Goal: Information Seeking & Learning: Learn about a topic

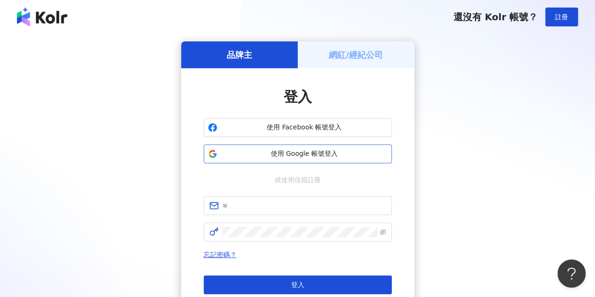
click at [310, 156] on span "使用 Google 帳號登入" at bounding box center [304, 153] width 167 height 9
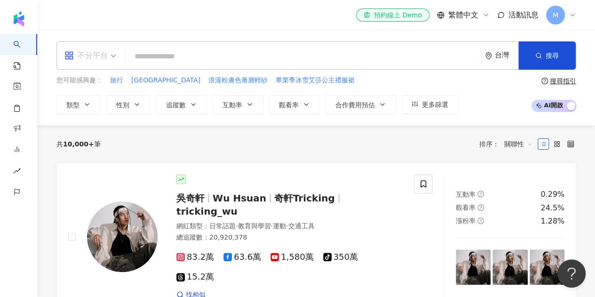
click at [109, 56] on span "不分平台" at bounding box center [90, 55] width 52 height 15
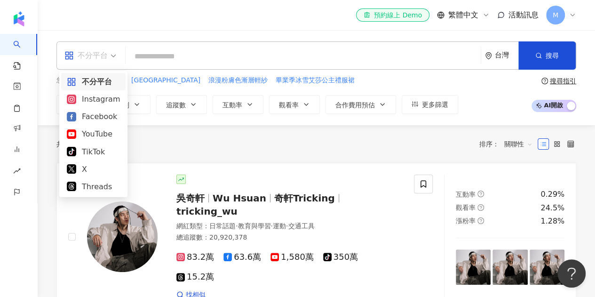
click at [109, 56] on span "不分平台" at bounding box center [90, 55] width 52 height 15
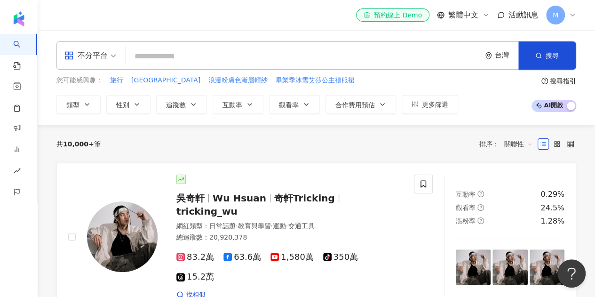
click at [193, 49] on input "search" at bounding box center [303, 57] width 348 height 18
click at [484, 53] on div "不分平台 台灣 搜尋" at bounding box center [316, 55] width 520 height 28
click at [496, 52] on div "台灣" at bounding box center [507, 55] width 24 height 8
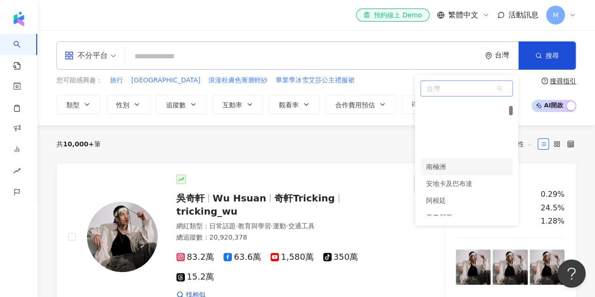
scroll to position [313, 0]
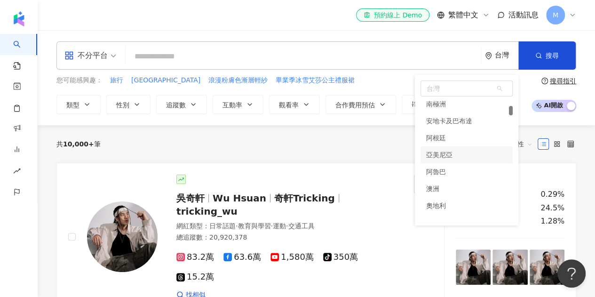
click at [314, 145] on div "共 10,000+ 筆 排序： 關聯性" at bounding box center [316, 143] width 520 height 15
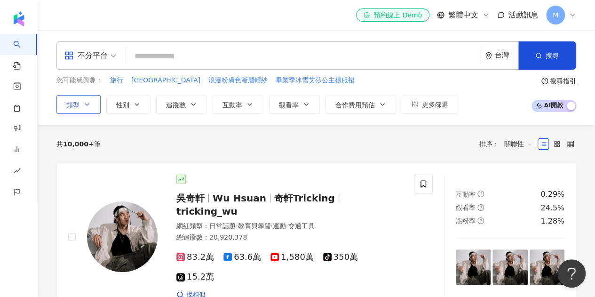
click at [82, 107] on button "類型" at bounding box center [78, 104] width 44 height 19
click at [211, 56] on input "search" at bounding box center [303, 57] width 348 height 18
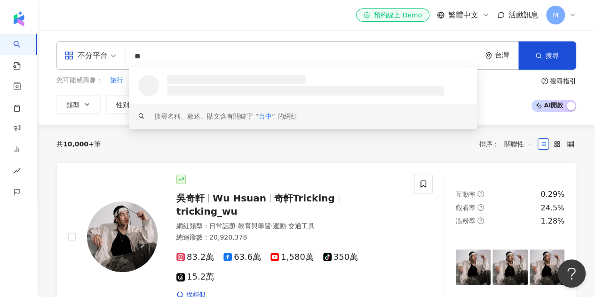
click at [285, 124] on div "搜尋名稱、敘述、貼文含有關鍵字 “ 台中 ” 的網紅" at bounding box center [303, 115] width 348 height 25
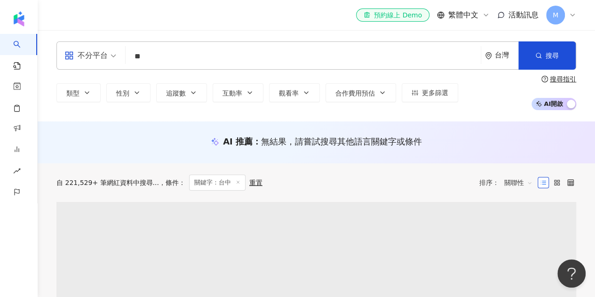
type input "**"
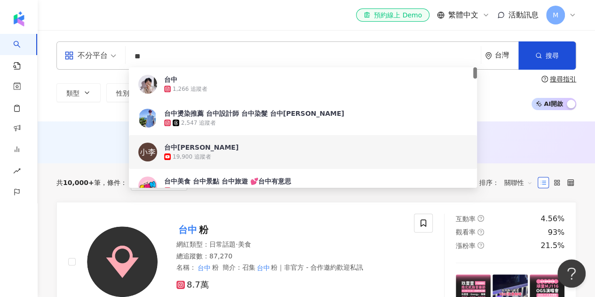
click at [88, 122] on div "AI 推薦 ： 無結果，請嘗試搜尋其他語言關鍵字或條件" at bounding box center [316, 142] width 557 height 42
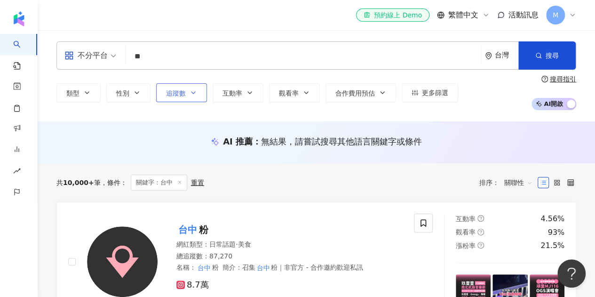
click at [188, 97] on button "追蹤數" at bounding box center [181, 92] width 51 height 19
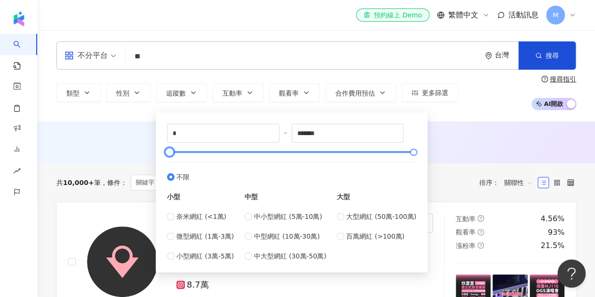
click at [172, 156] on div "* - ******* 不限 小型 奈米網紅 (<1萬) 微型網紅 (1萬-3萬) 小型網紅 (3萬-5萬) 中型 中小型網紅 (5萬-10萬) 中型網紅 (…" at bounding box center [291, 192] width 249 height 137
drag, startPoint x: 168, startPoint y: 151, endPoint x: 159, endPoint y: 154, distance: 8.9
click at [159, 154] on div "* - ******* 不限 小型 奈米網紅 (<1萬) 微型網紅 (1萬-3萬) 小型網紅 (3萬-5萬) 中型 中小型網紅 (5萬-10萬) 中型網紅 (…" at bounding box center [292, 192] width 272 height 160
type input "*****"
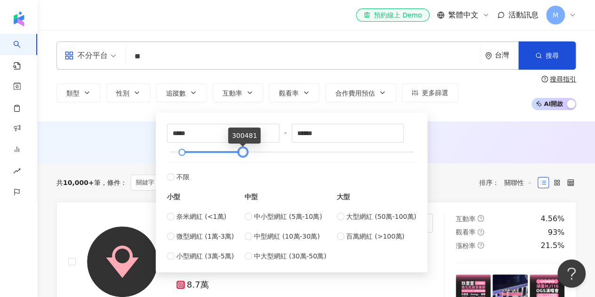
drag, startPoint x: 195, startPoint y: 153, endPoint x: 244, endPoint y: 156, distance: 49.0
click at [244, 155] on div at bounding box center [242, 152] width 5 height 5
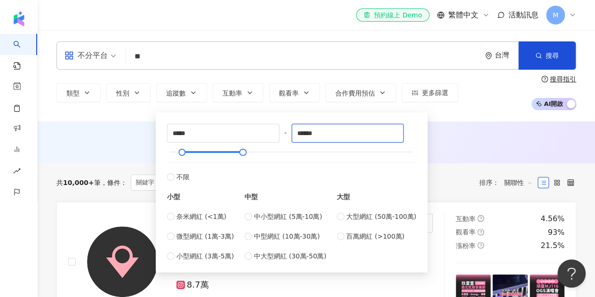
drag, startPoint x: 335, startPoint y: 129, endPoint x: 286, endPoint y: 145, distance: 51.5
click at [286, 145] on div "***** - ****** 不限 小型 奈米網紅 (<1萬) 微型網紅 (1萬-3萬) 小型網紅 (3萬-5萬) 中型 中小型網紅 (5萬-10萬) 中型網…" at bounding box center [291, 192] width 249 height 137
type input "*"
type input "******"
click at [489, 137] on div "AI 推薦 ： 無結果，請嘗試搜尋其他語言關鍵字或條件" at bounding box center [316, 141] width 520 height 12
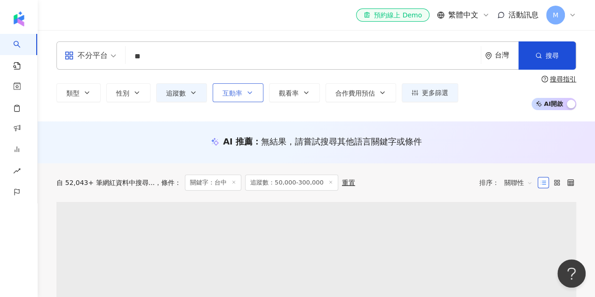
click at [252, 84] on button "互動率" at bounding box center [238, 92] width 51 height 19
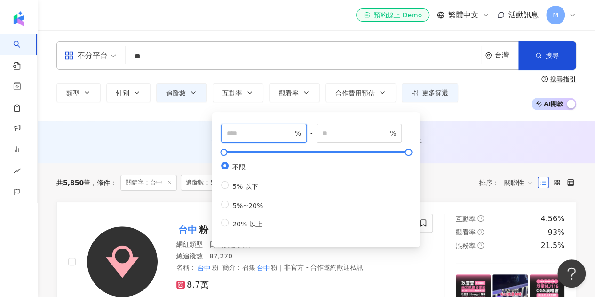
click at [257, 134] on input "number" at bounding box center [260, 133] width 66 height 10
type input "*"
click at [451, 144] on div "AI 推薦 ： 無結果，請嘗試搜尋其他語言關鍵字或條件" at bounding box center [316, 141] width 520 height 12
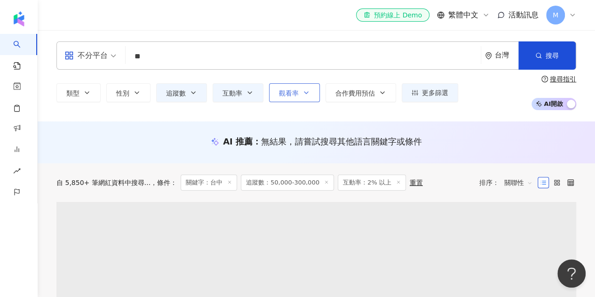
click at [289, 89] on span "觀看率" at bounding box center [289, 93] width 20 height 8
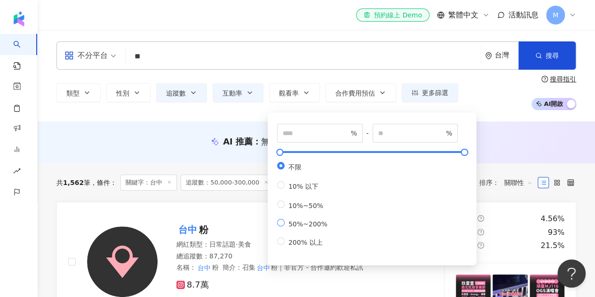
type input "**"
click at [419, 130] on input "***" at bounding box center [411, 133] width 66 height 10
type input "*****"
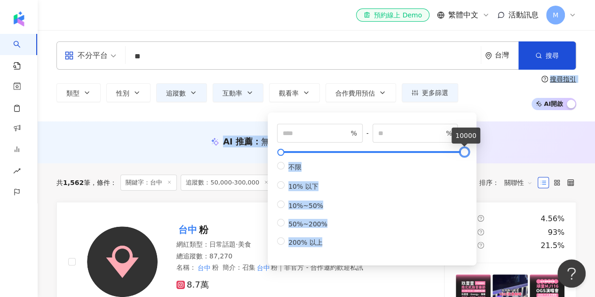
drag, startPoint x: 286, startPoint y: 151, endPoint x: 500, endPoint y: 150, distance: 213.6
click at [527, 143] on div "AI 推薦 ： 無結果，請嘗試搜尋其他語言關鍵字或條件" at bounding box center [316, 141] width 520 height 12
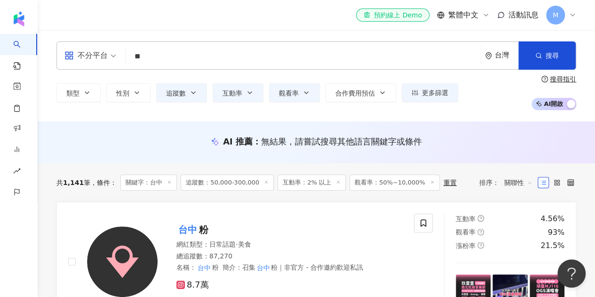
click at [512, 185] on span "關聯性" at bounding box center [518, 182] width 28 height 15
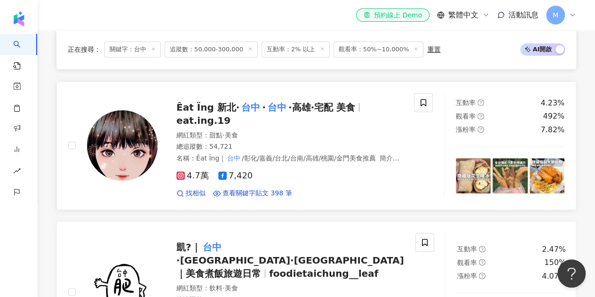
scroll to position [313, 0]
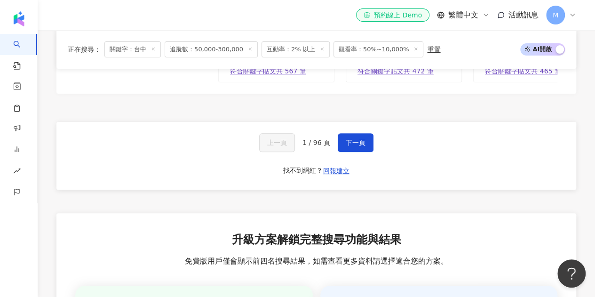
scroll to position [1819, 0]
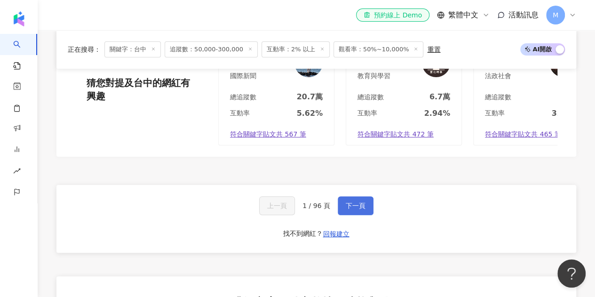
click at [350, 202] on span "下一頁" at bounding box center [356, 206] width 20 height 8
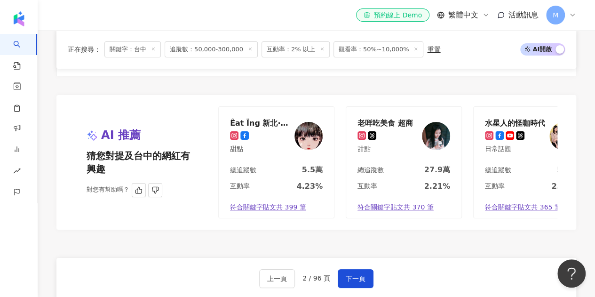
scroll to position [1756, 0]
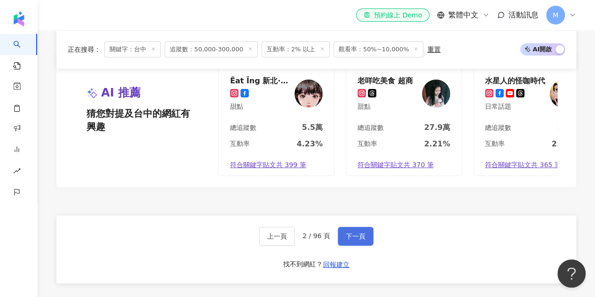
drag, startPoint x: 358, startPoint y: 218, endPoint x: 349, endPoint y: 226, distance: 12.0
click at [357, 232] on span "下一頁" at bounding box center [356, 236] width 20 height 8
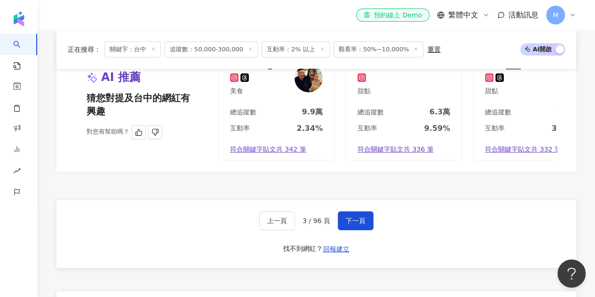
scroll to position [1819, 0]
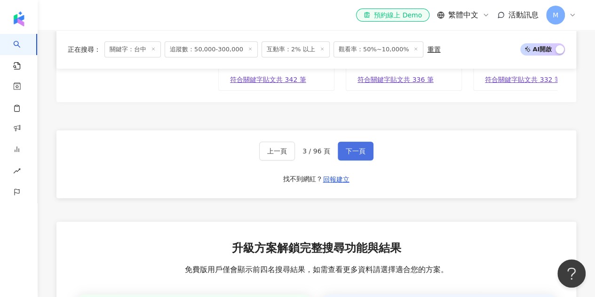
click at [356, 147] on span "下一頁" at bounding box center [356, 151] width 20 height 8
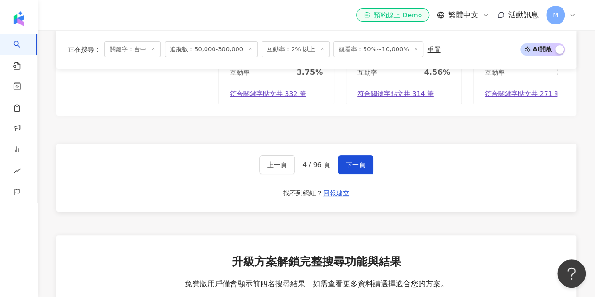
scroll to position [1756, 0]
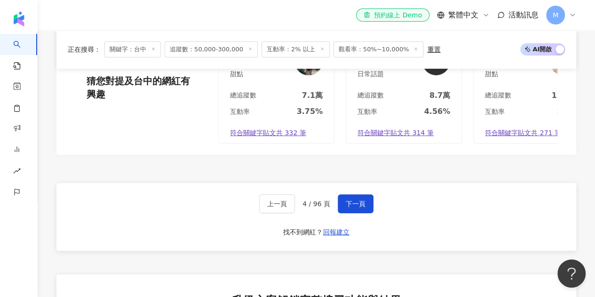
drag, startPoint x: 354, startPoint y: 207, endPoint x: 346, endPoint y: 216, distance: 13.0
click at [355, 207] on span "下一頁" at bounding box center [356, 204] width 20 height 8
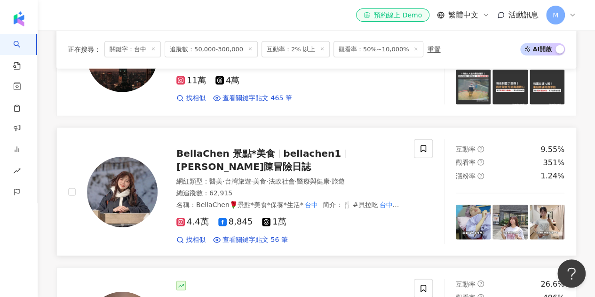
scroll to position [1254, 0]
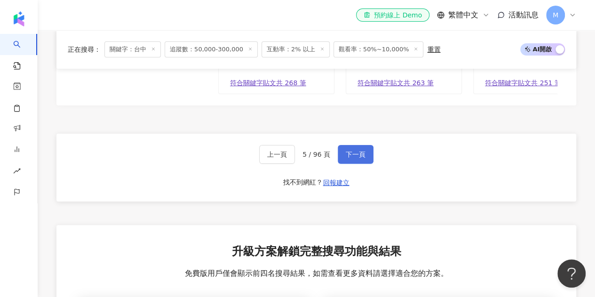
click at [347, 151] on span "下一頁" at bounding box center [356, 155] width 20 height 8
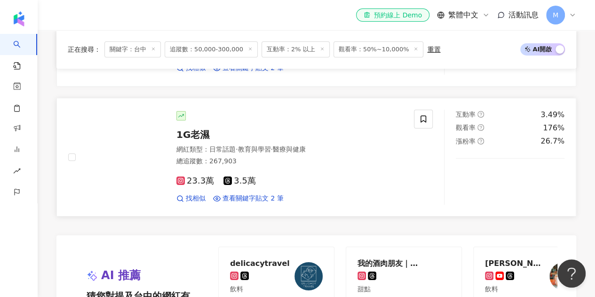
scroll to position [1671, 0]
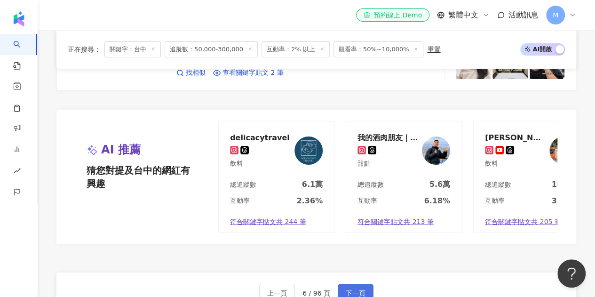
click at [351, 289] on span "下一頁" at bounding box center [356, 293] width 20 height 8
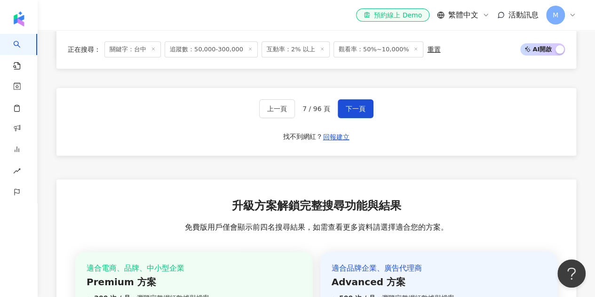
scroll to position [1882, 0]
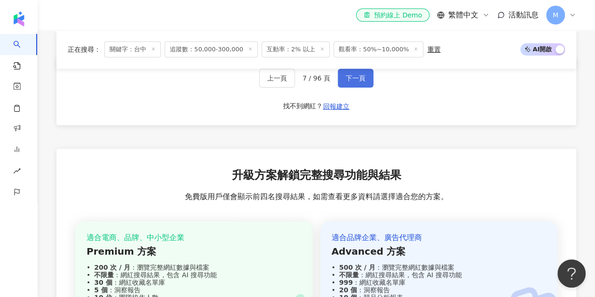
click at [360, 80] on button "下一頁" at bounding box center [356, 78] width 36 height 19
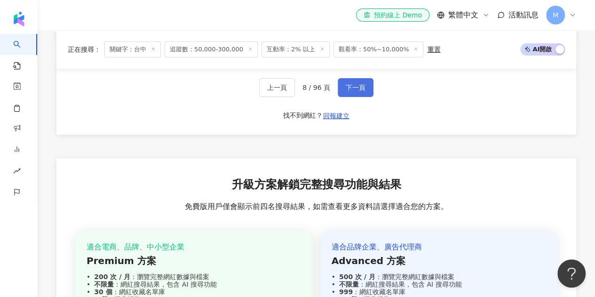
click at [355, 83] on button "下一頁" at bounding box center [356, 87] width 36 height 19
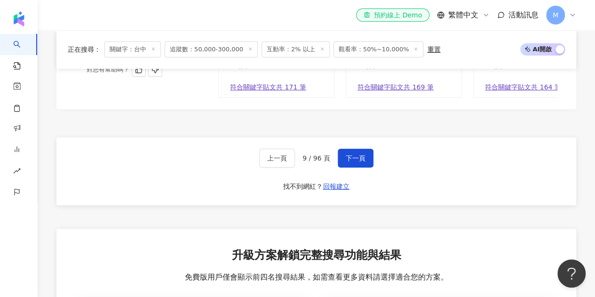
scroll to position [1703, 0]
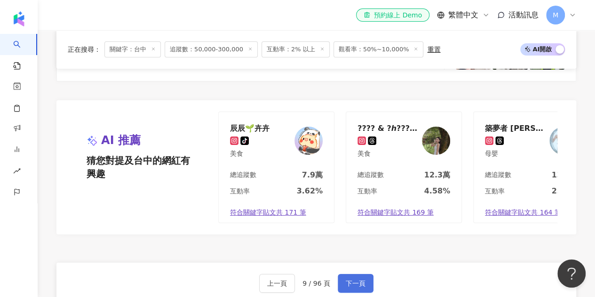
click at [363, 279] on span "下一頁" at bounding box center [356, 283] width 20 height 8
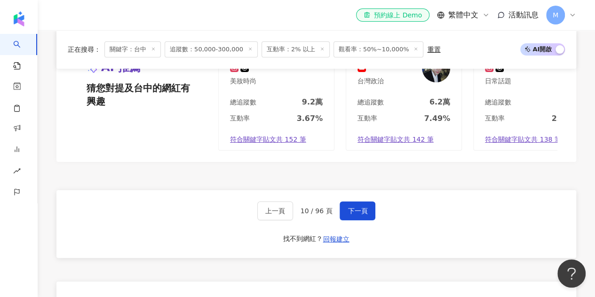
scroll to position [1819, 0]
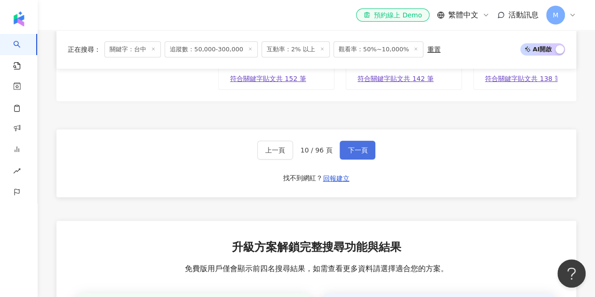
click at [348, 146] on span "下一頁" at bounding box center [358, 150] width 20 height 8
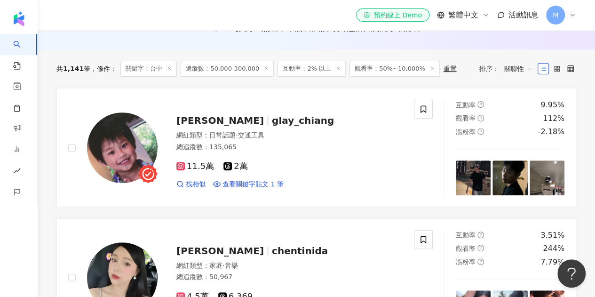
scroll to position [0, 0]
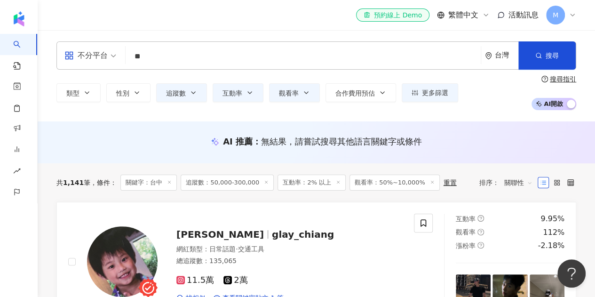
click at [154, 57] on input "**" at bounding box center [303, 57] width 348 height 18
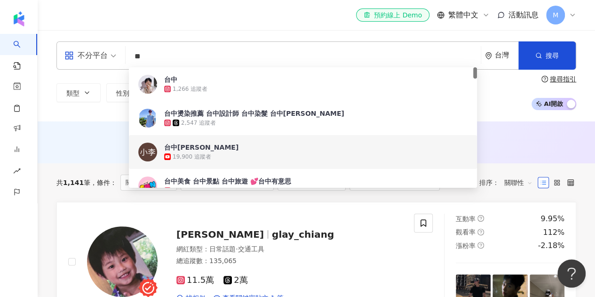
click at [154, 57] on input "**" at bounding box center [303, 57] width 348 height 18
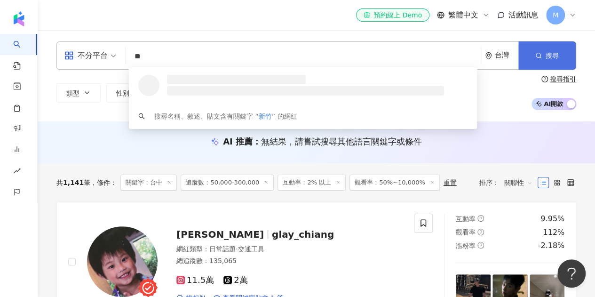
type input "**"
click at [547, 56] on span "搜尋" at bounding box center [552, 56] width 13 height 8
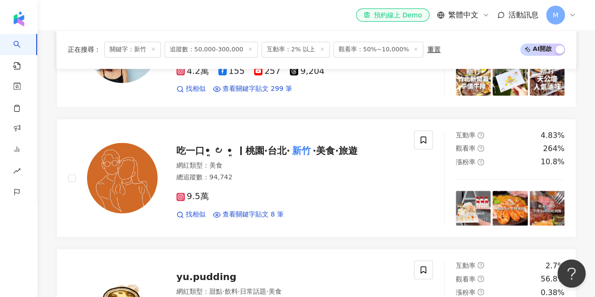
scroll to position [473, 0]
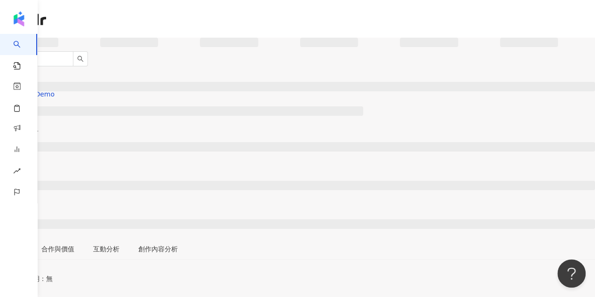
scroll to position [188, 0]
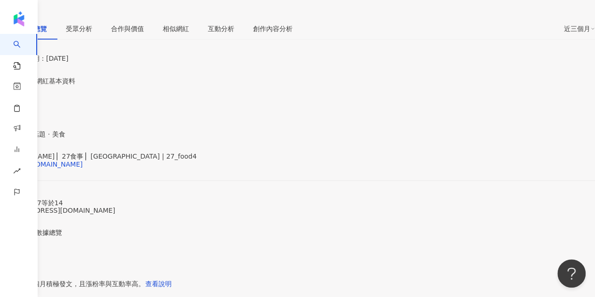
scroll to position [188, 0]
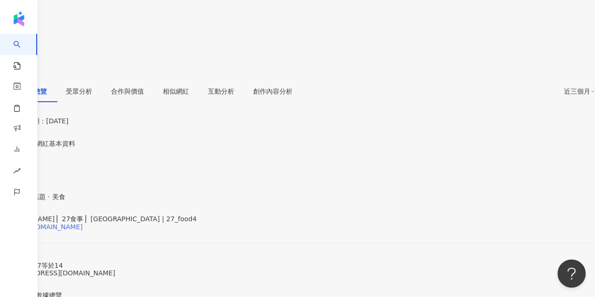
click at [83, 223] on div "https://www.instagram.com/27_food4/" at bounding box center [45, 227] width 73 height 8
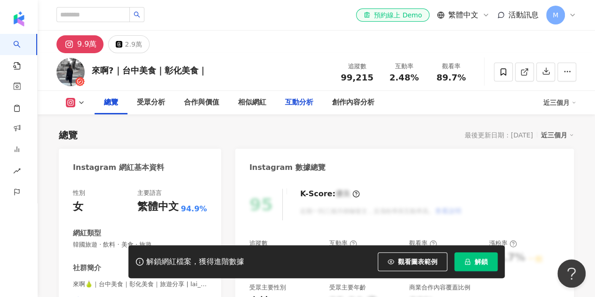
scroll to position [188, 0]
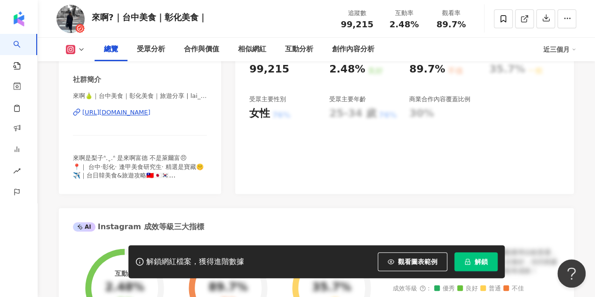
click at [120, 115] on div "https://www.instagram.com/lai_a_food/" at bounding box center [116, 112] width 68 height 8
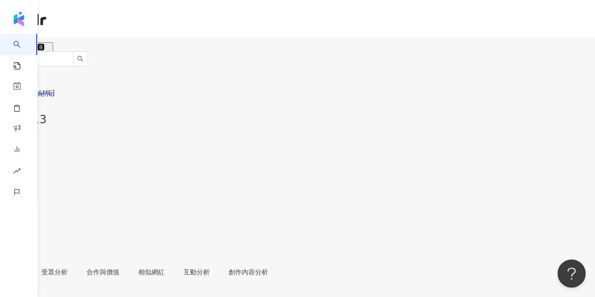
scroll to position [188, 0]
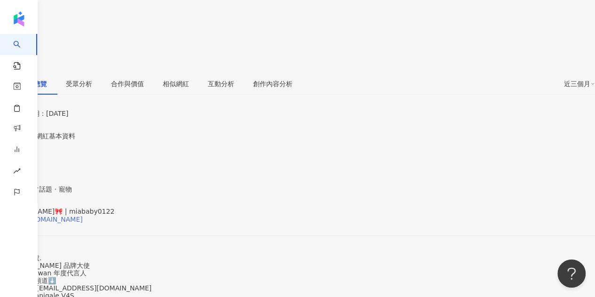
click at [83, 215] on div "[URL][DOMAIN_NAME]" at bounding box center [45, 219] width 73 height 8
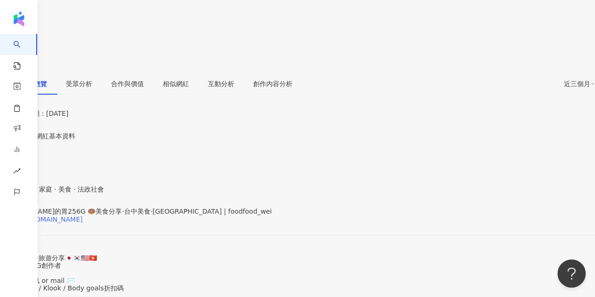
click at [83, 215] on div "https://www.instagram.com/foodfood_wei/" at bounding box center [45, 219] width 73 height 8
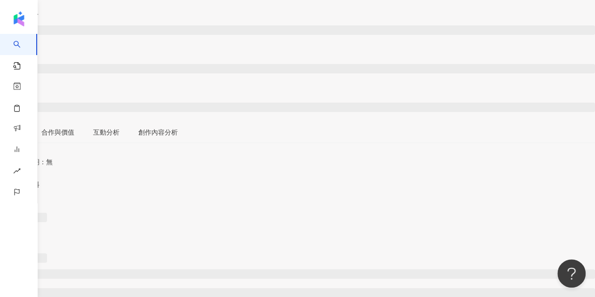
scroll to position [125, 0]
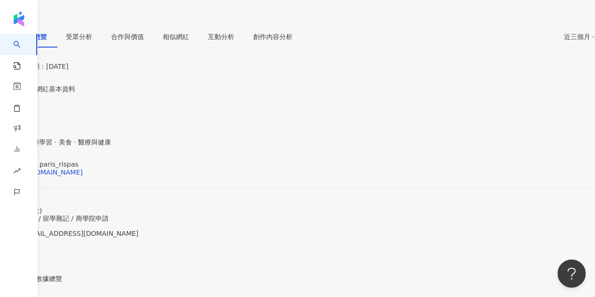
scroll to position [251, 0]
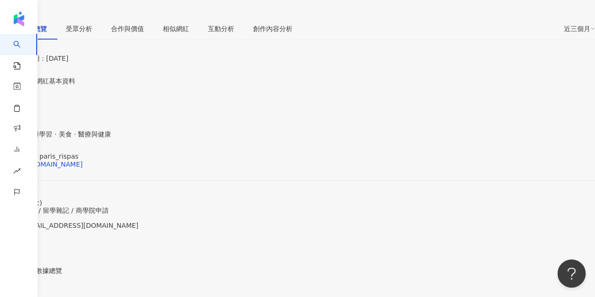
click at [20, 259] on span "看更多" at bounding box center [10, 263] width 20 height 8
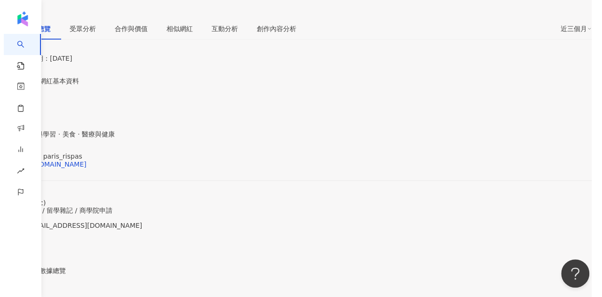
scroll to position [188, 0]
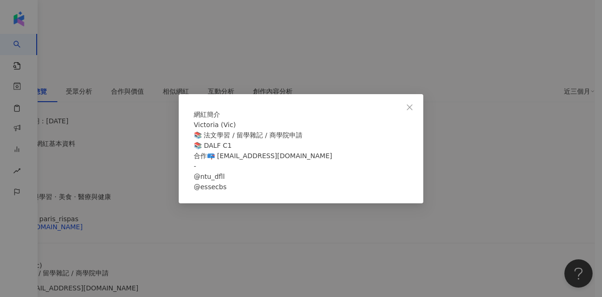
scroll to position [125, 0]
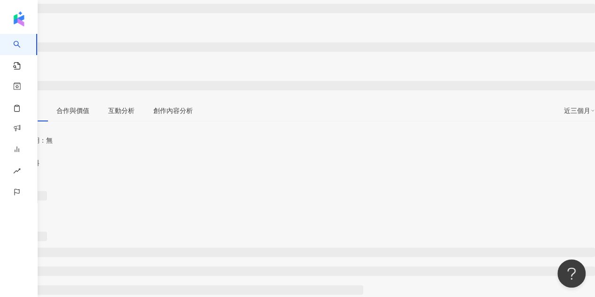
scroll to position [188, 0]
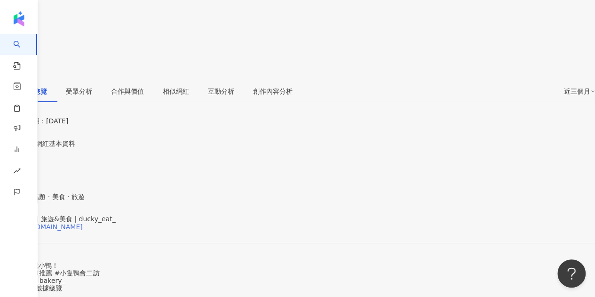
scroll to position [125, 0]
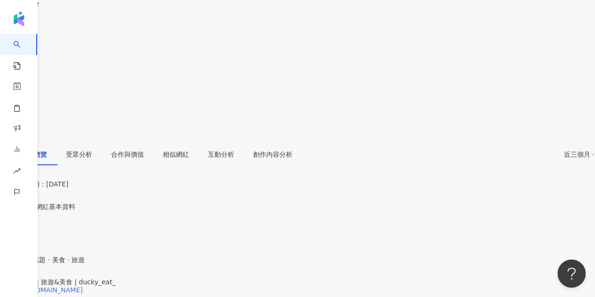
click at [83, 286] on div "https://www.instagram.com/ducky_eat_/" at bounding box center [45, 290] width 73 height 8
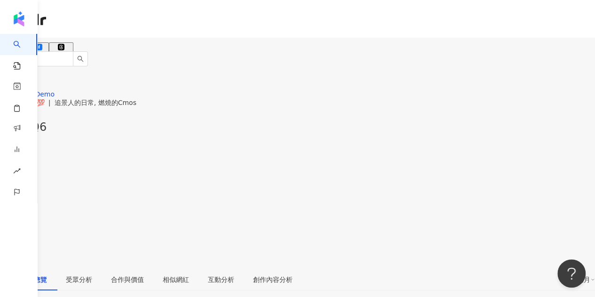
scroll to position [125, 0]
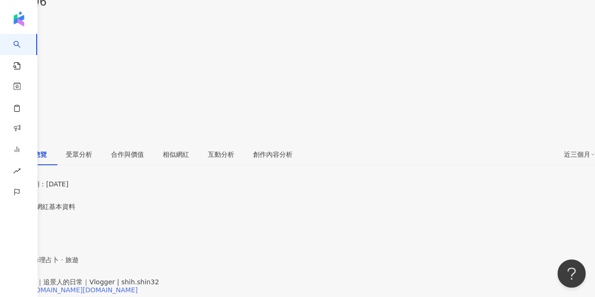
click at [123, 286] on div "https://www.instagram.com/shih.shin32/" at bounding box center [73, 290] width 128 height 8
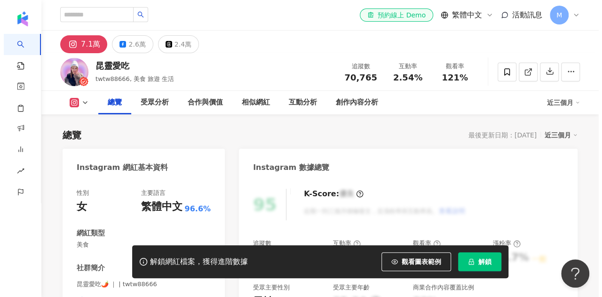
scroll to position [251, 0]
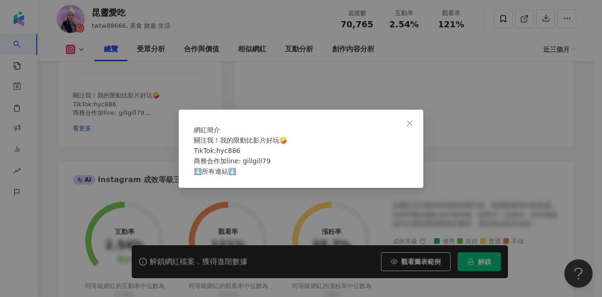
click at [141, 122] on div "網紅簡介 關注我！我的限動比影片好玩🤪 TikTok:hyc886 商務合作加line: gillgill79 ⬇️所有連結⬇️" at bounding box center [301, 148] width 602 height 297
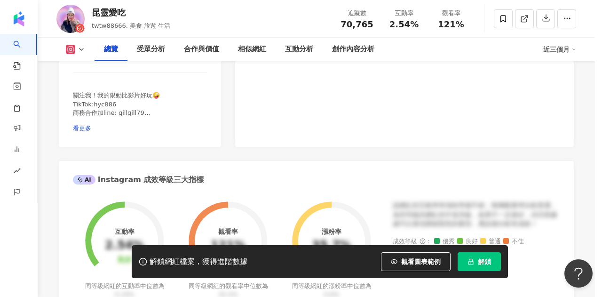
drag, startPoint x: 412, startPoint y: 104, endPoint x: 195, endPoint y: 2, distance: 239.9
click at [412, 104] on div "網紅簡介 關注我！我的限動比影片好玩🤪 TikTok:hyc886 商務合作加line: gillgill79 ⬇️所有連結⬇️" at bounding box center [301, 148] width 602 height 297
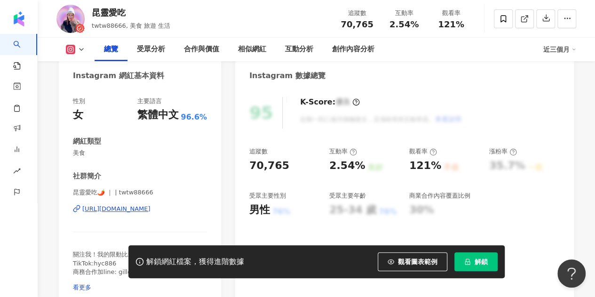
scroll to position [125, 0]
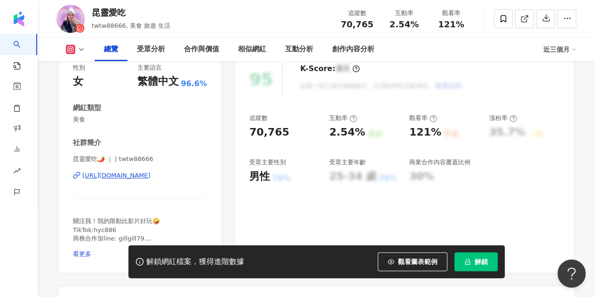
click at [120, 175] on div "[URL][DOMAIN_NAME]" at bounding box center [116, 175] width 68 height 8
